Goal: Transaction & Acquisition: Purchase product/service

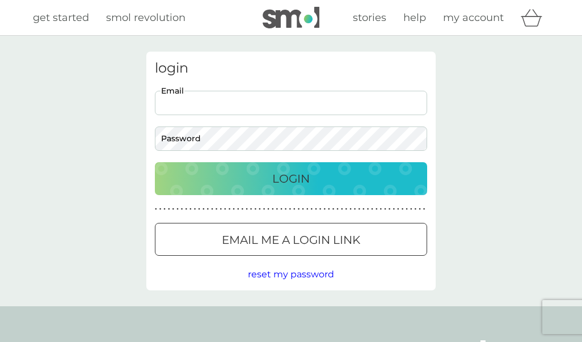
type input "[PERSON_NAME][EMAIL_ADDRESS][DOMAIN_NAME]"
click at [291, 178] on button "Login" at bounding box center [291, 178] width 272 height 33
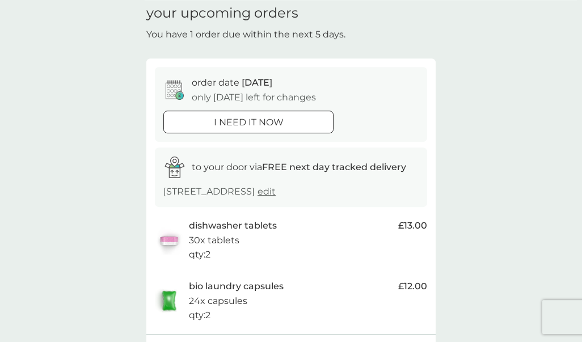
scroll to position [56, 0]
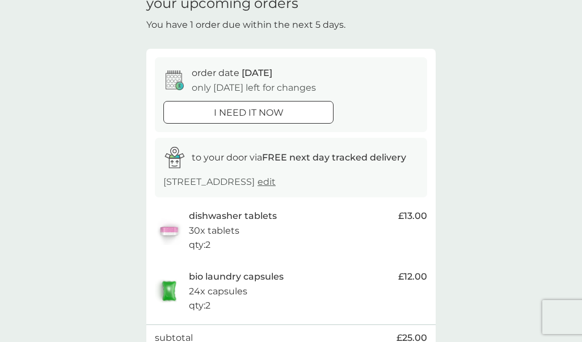
click at [268, 110] on div at bounding box center [248, 113] width 41 height 12
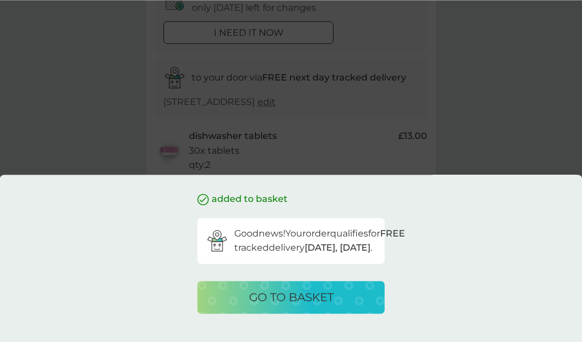
scroll to position [135, 0]
click at [311, 294] on p "go to basket" at bounding box center [291, 297] width 84 height 18
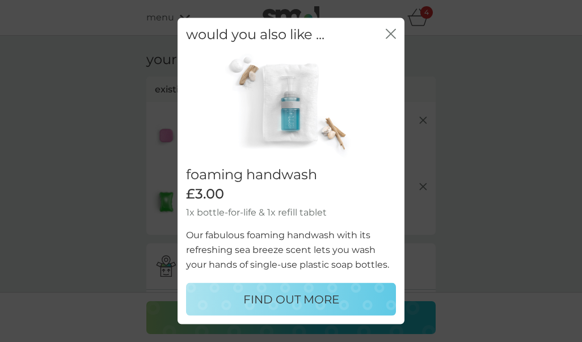
scroll to position [12, 0]
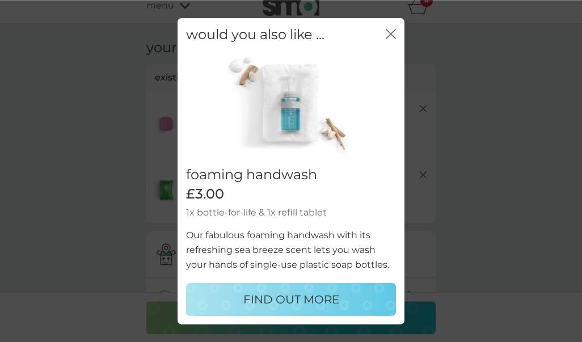
click at [387, 39] on icon "close" at bounding box center [391, 33] width 10 height 10
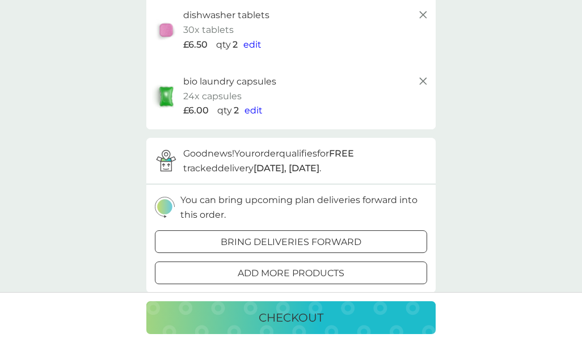
scroll to position [116, 0]
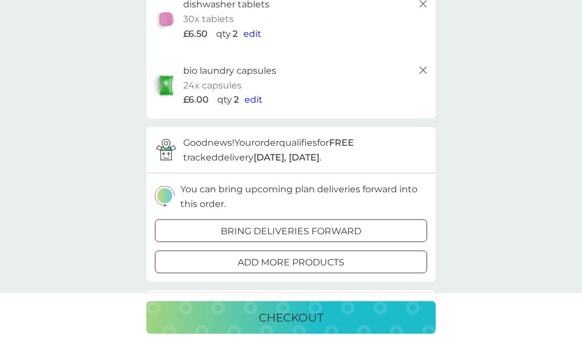
click at [309, 327] on p "checkout" at bounding box center [291, 317] width 65 height 18
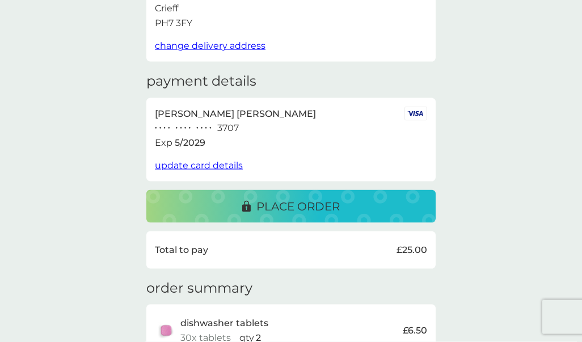
scroll to position [88, 0]
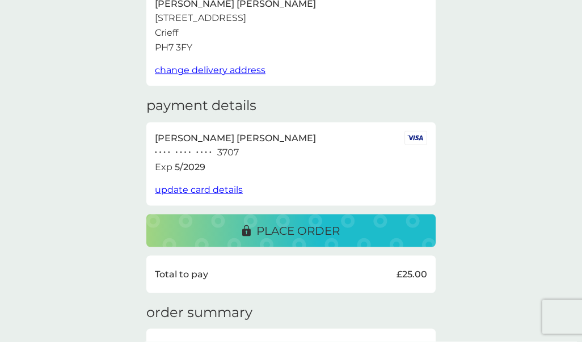
click at [304, 222] on p "place order" at bounding box center [297, 231] width 83 height 18
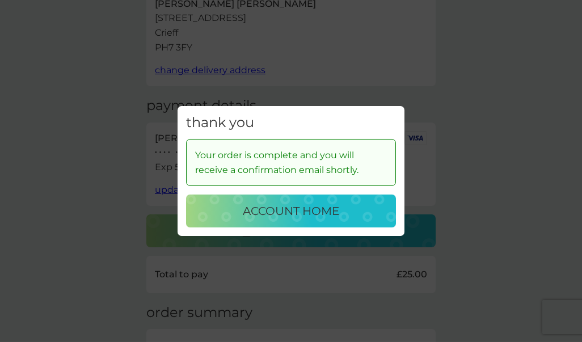
click at [518, 129] on div "thank you Your order is complete and you will receive a confirmation email shor…" at bounding box center [291, 171] width 582 height 342
